Goal: Find specific page/section

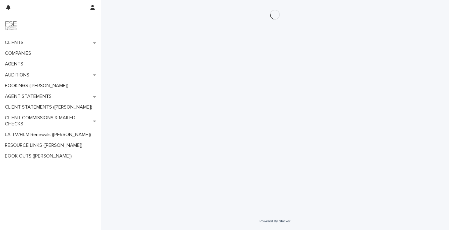
click at [39, 35] on div at bounding box center [50, 26] width 101 height 22
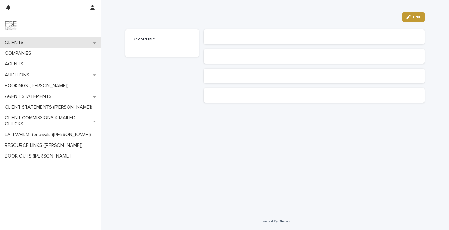
click at [35, 40] on div "CLIENTS" at bounding box center [50, 42] width 101 height 11
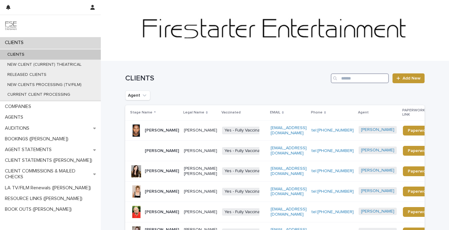
click at [368, 78] on input "Search" at bounding box center [360, 78] width 58 height 10
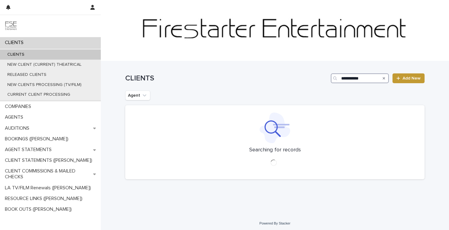
type input "**********"
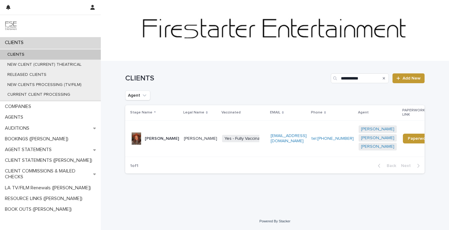
click at [184, 136] on p "[PERSON_NAME]" at bounding box center [200, 138] width 33 height 5
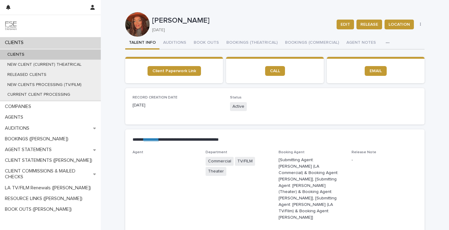
click at [386, 41] on icon "button" at bounding box center [388, 43] width 4 height 4
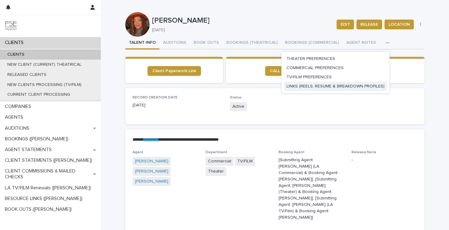
click at [328, 84] on span "LINKS (REELS, RESUME & BREAKDOWN PROFILES)" at bounding box center [335, 86] width 98 height 4
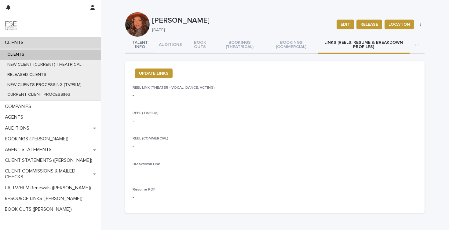
click at [138, 48] on button "TALENT INFO" at bounding box center [140, 45] width 30 height 17
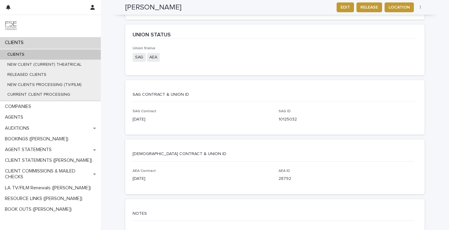
scroll to position [1292, 0]
